Goal: Task Accomplishment & Management: Use online tool/utility

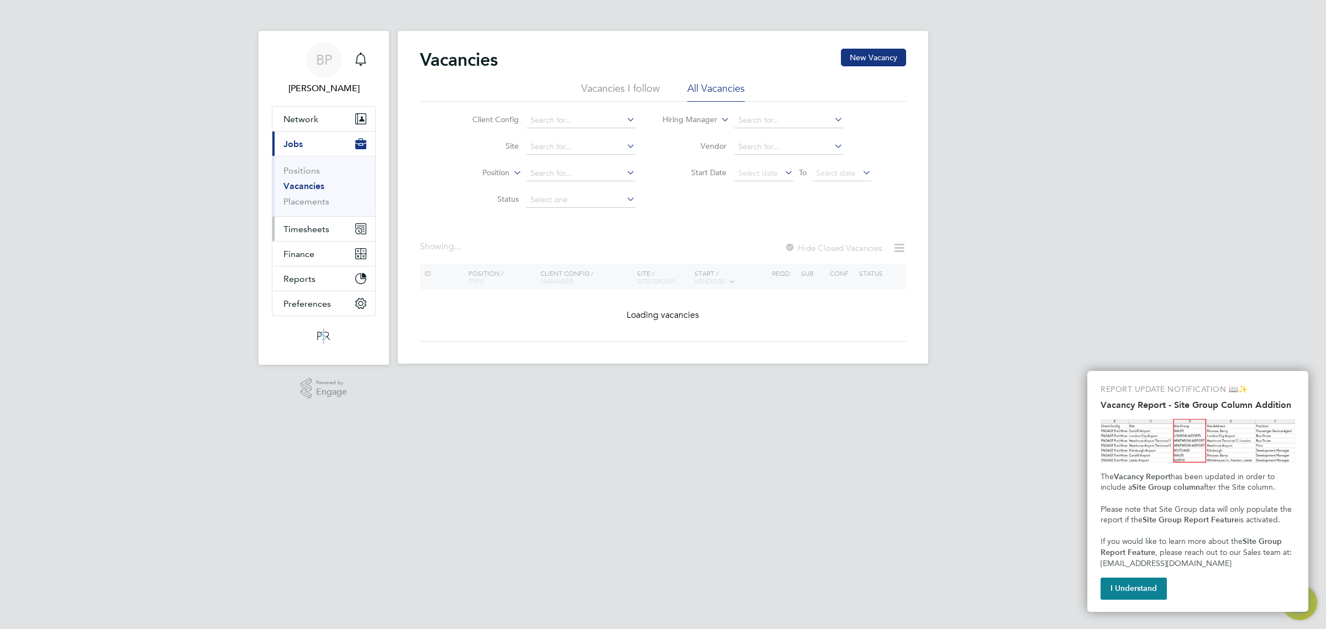
click at [312, 230] on span "Timesheets" at bounding box center [306, 229] width 46 height 10
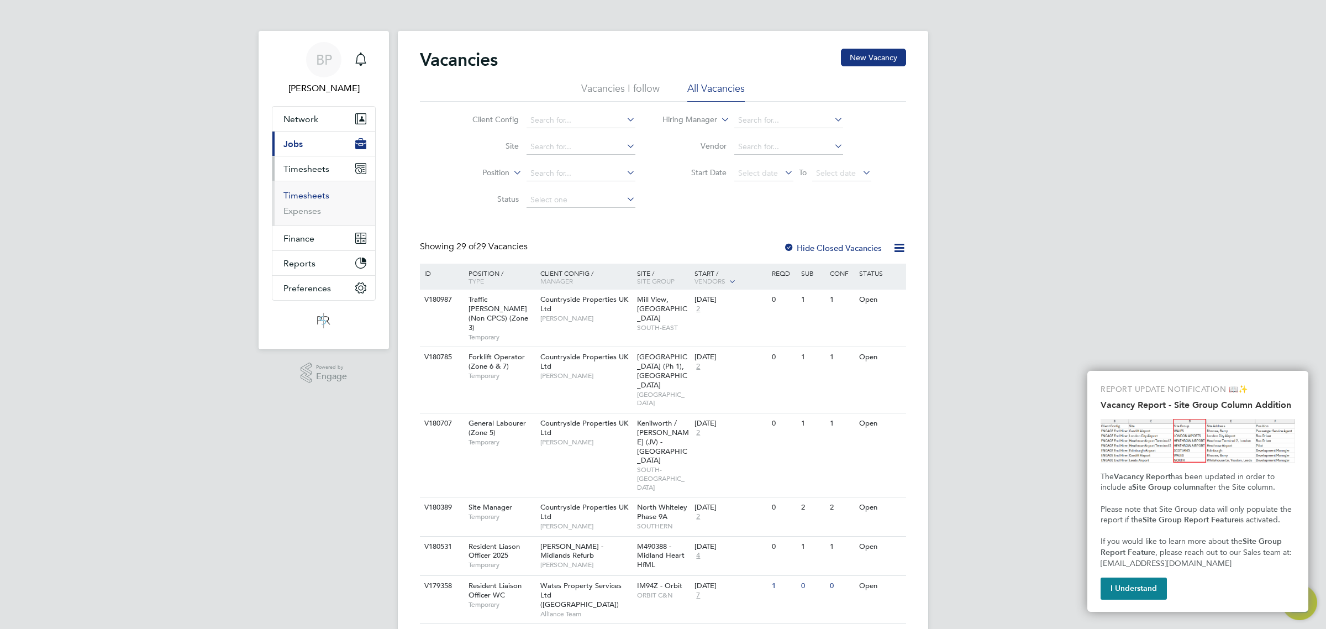
drag, startPoint x: 311, startPoint y: 197, endPoint x: 319, endPoint y: 198, distance: 8.3
click at [311, 197] on link "Timesheets" at bounding box center [306, 195] width 46 height 10
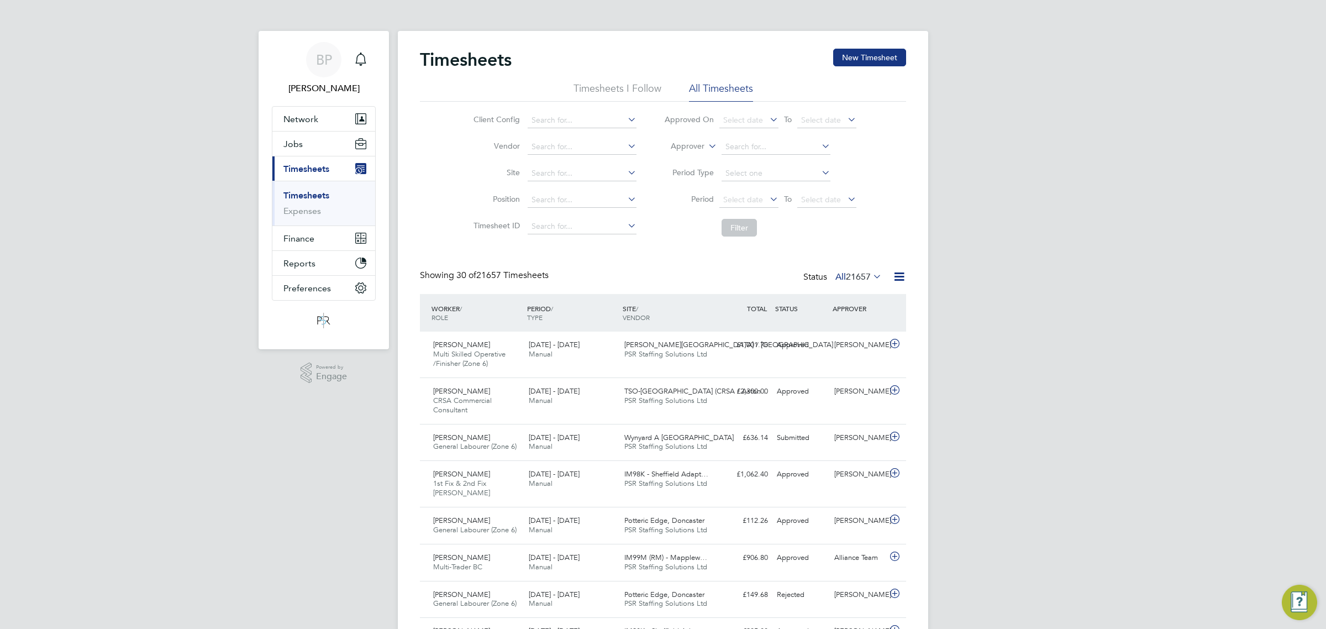
click at [896, 277] on icon at bounding box center [899, 277] width 14 height 14
click at [819, 301] on li "Export Timesheets" at bounding box center [830, 303] width 146 height 15
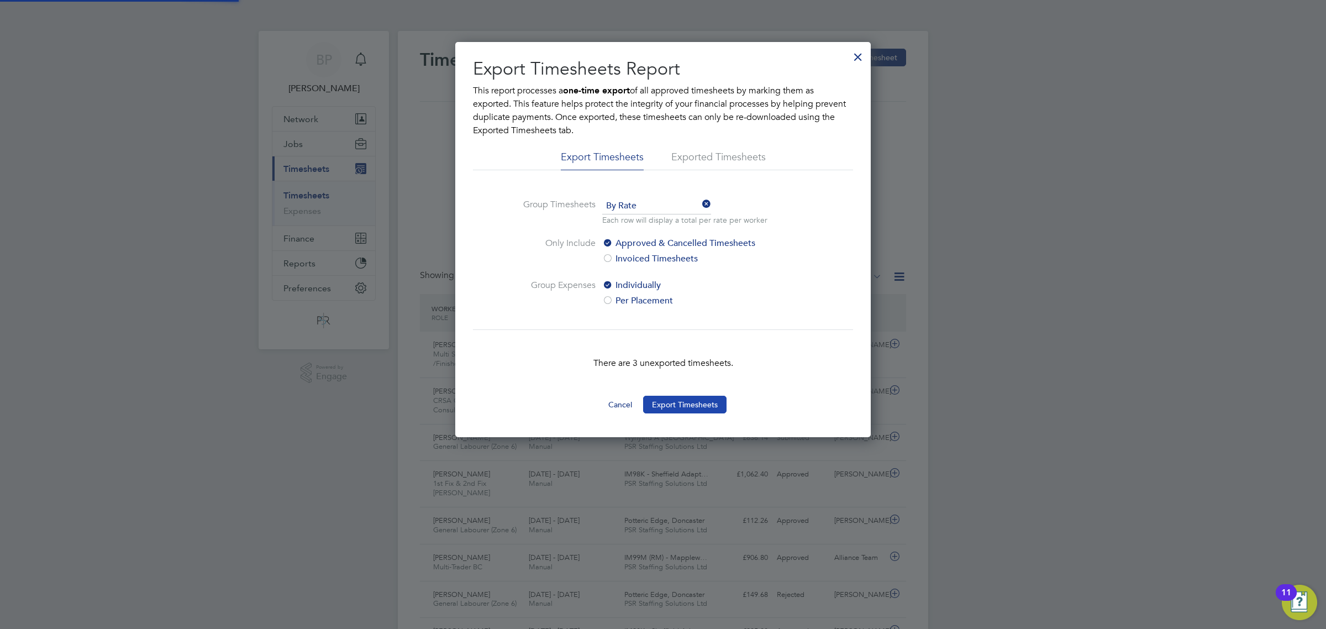
click at [708, 396] on button "Export Timesheets" at bounding box center [684, 405] width 83 height 18
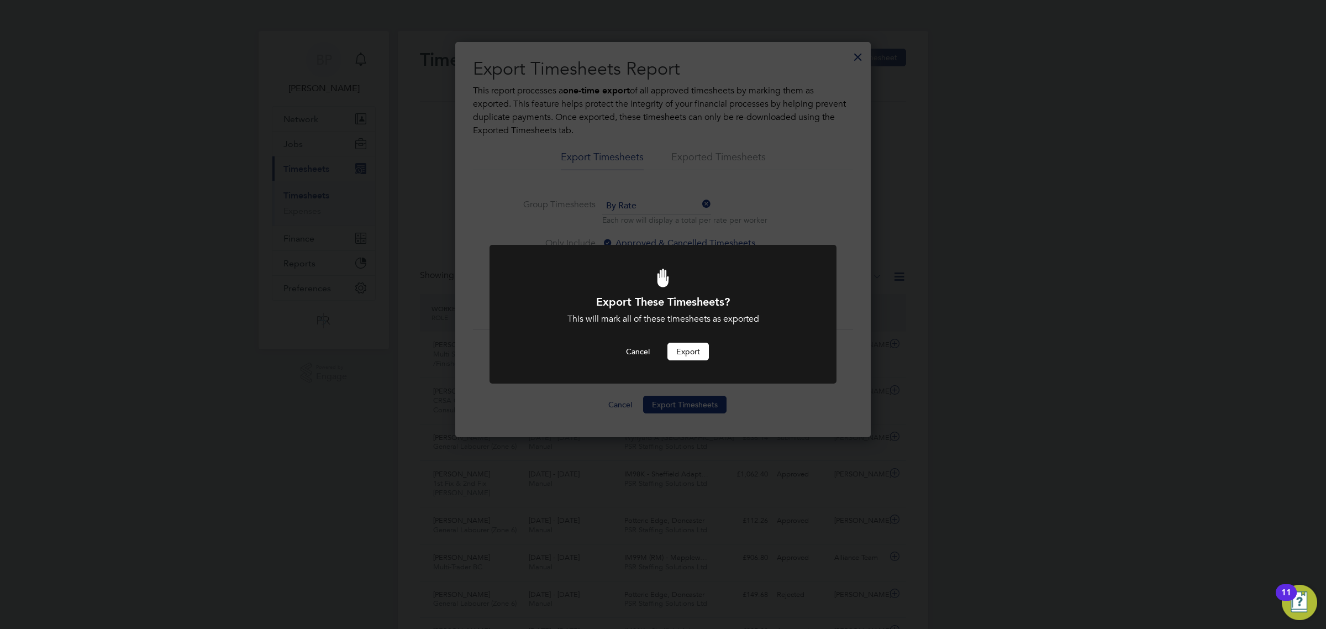
click at [691, 349] on button "Export" at bounding box center [687, 352] width 41 height 18
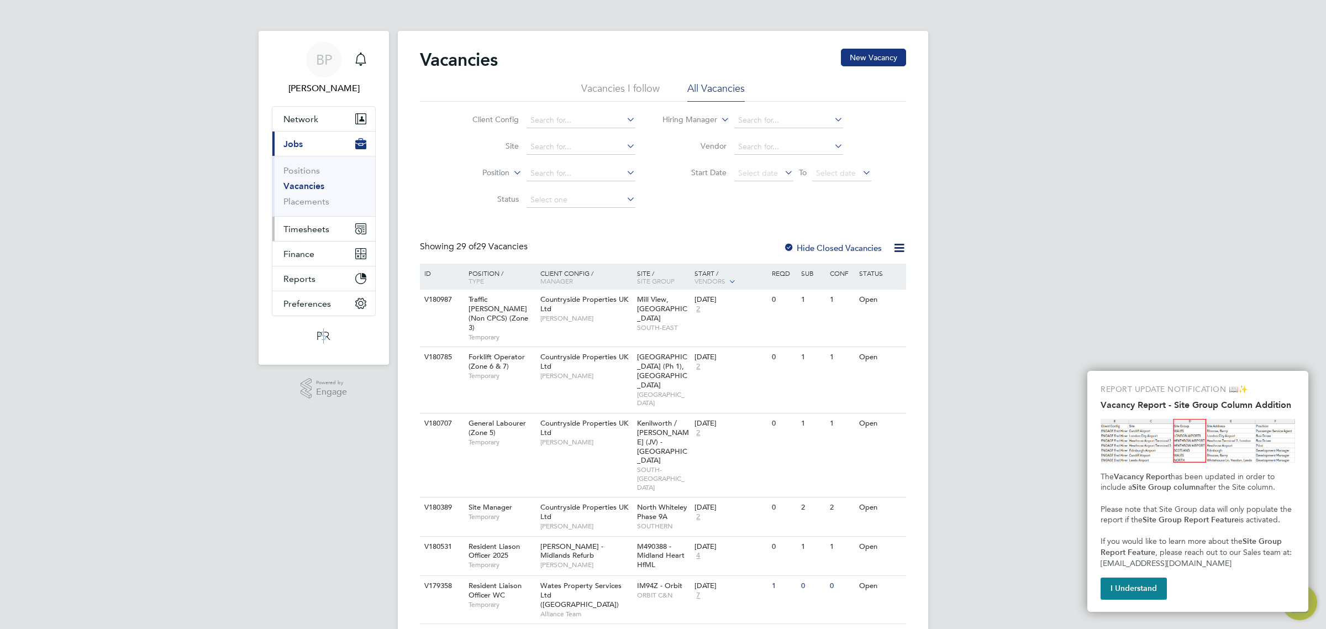
click at [306, 228] on span "Timesheets" at bounding box center [306, 229] width 46 height 10
click at [307, 193] on link "Timesheets" at bounding box center [306, 195] width 46 height 10
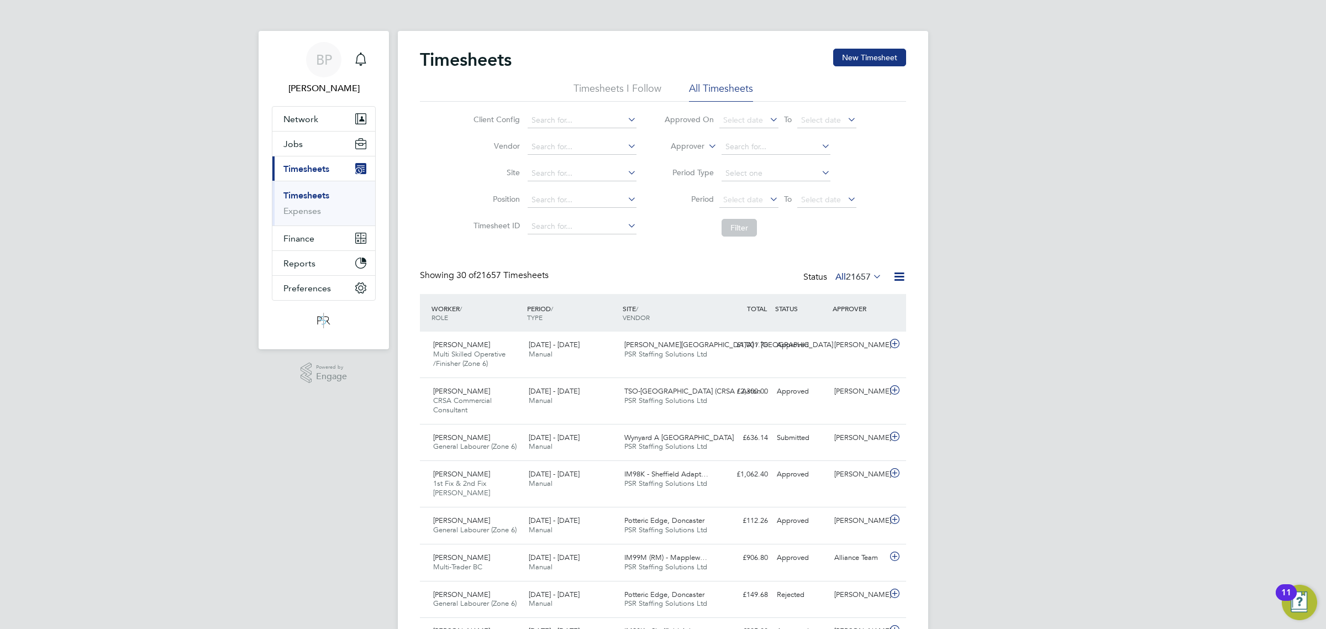
click at [896, 280] on icon at bounding box center [899, 277] width 14 height 14
click at [816, 299] on li "Export Timesheets" at bounding box center [830, 303] width 146 height 15
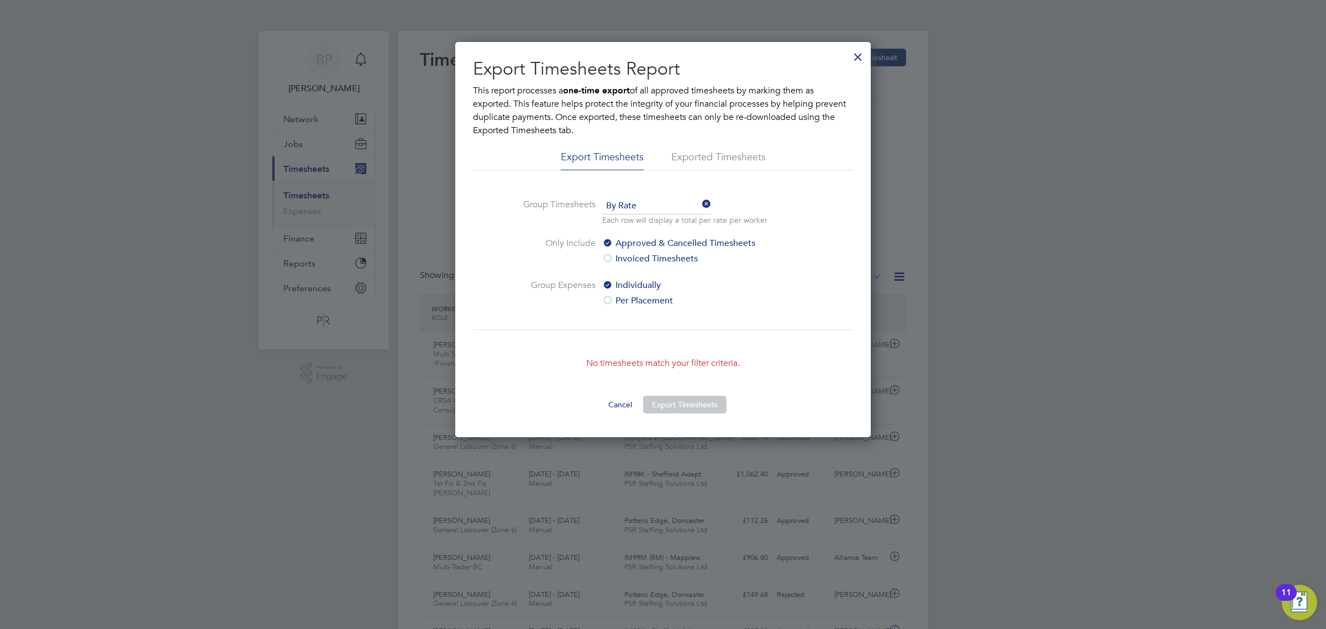
click at [857, 59] on div at bounding box center [858, 54] width 20 height 20
